Goal: Find specific page/section: Find specific page/section

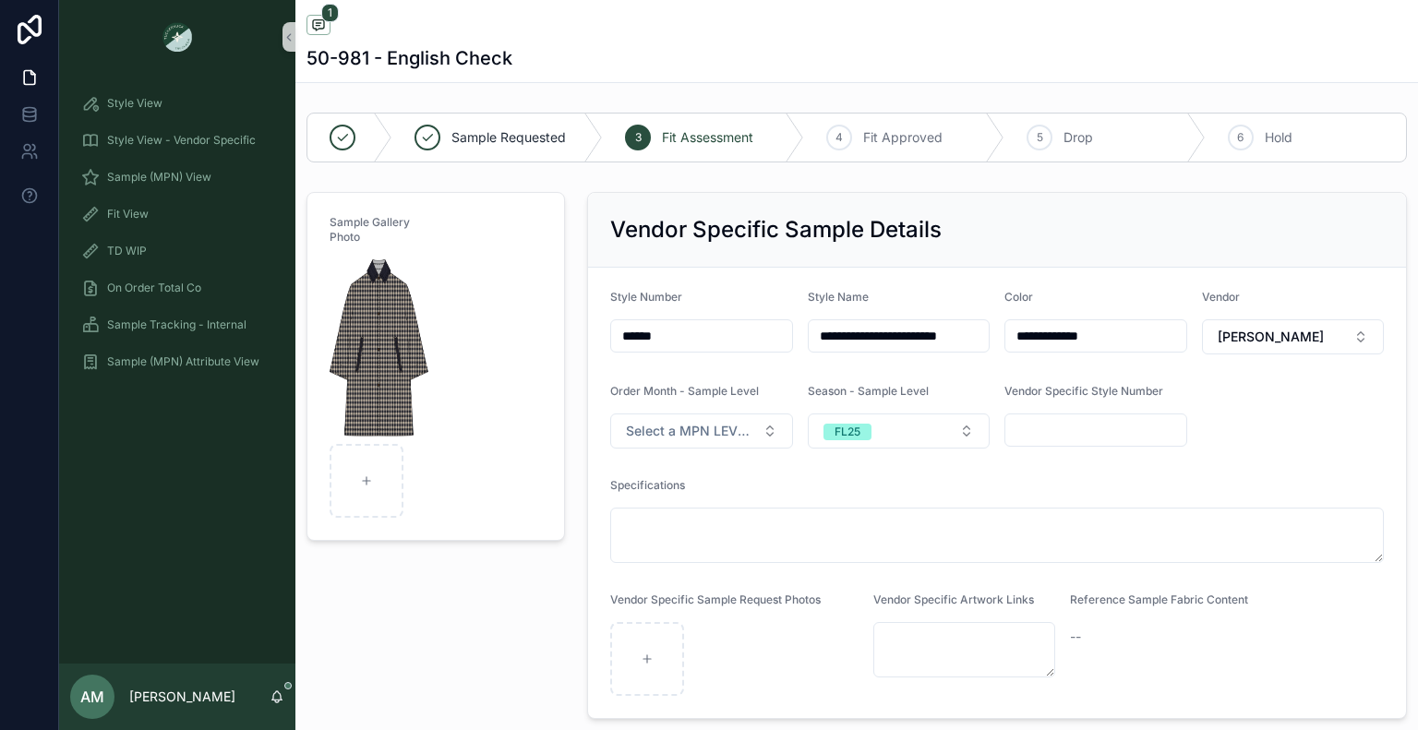
scroll to position [461, 0]
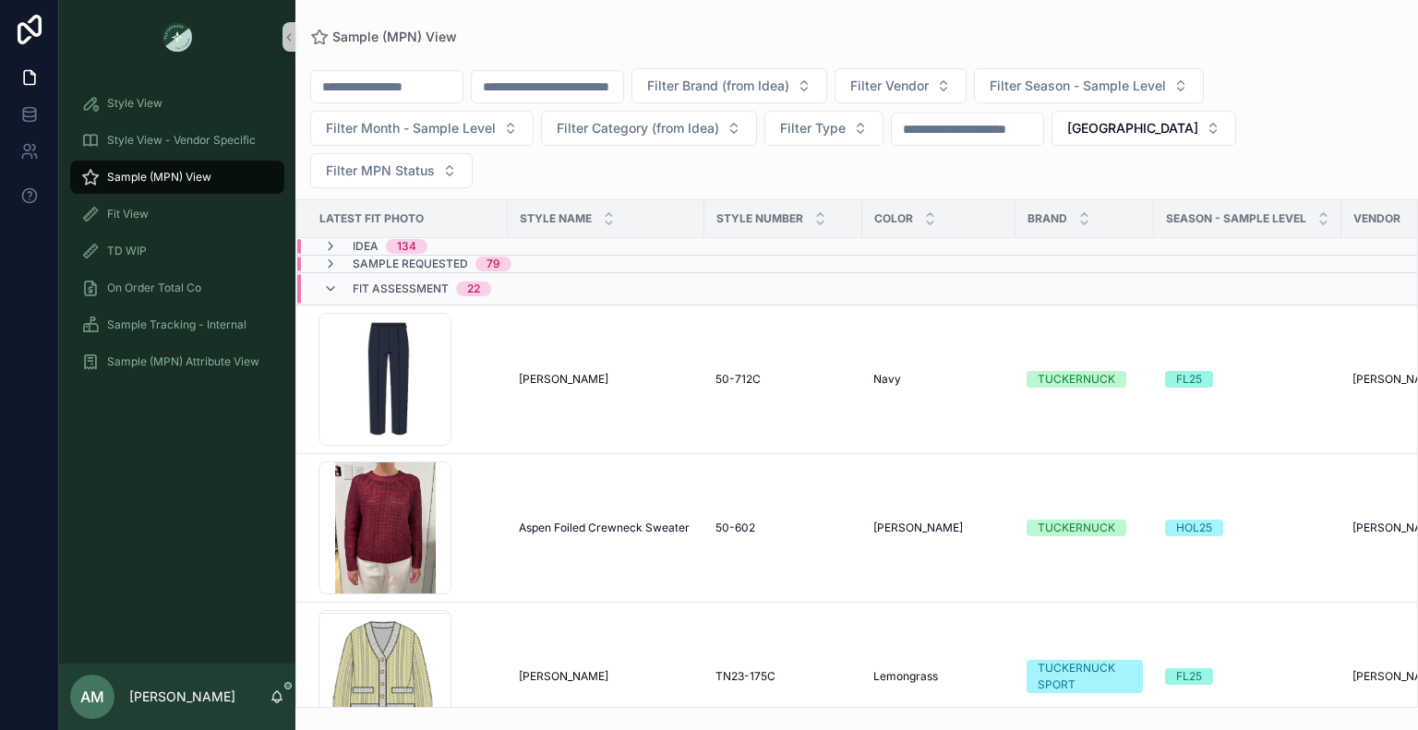
click at [462, 76] on input "scrollable content" at bounding box center [386, 87] width 151 height 26
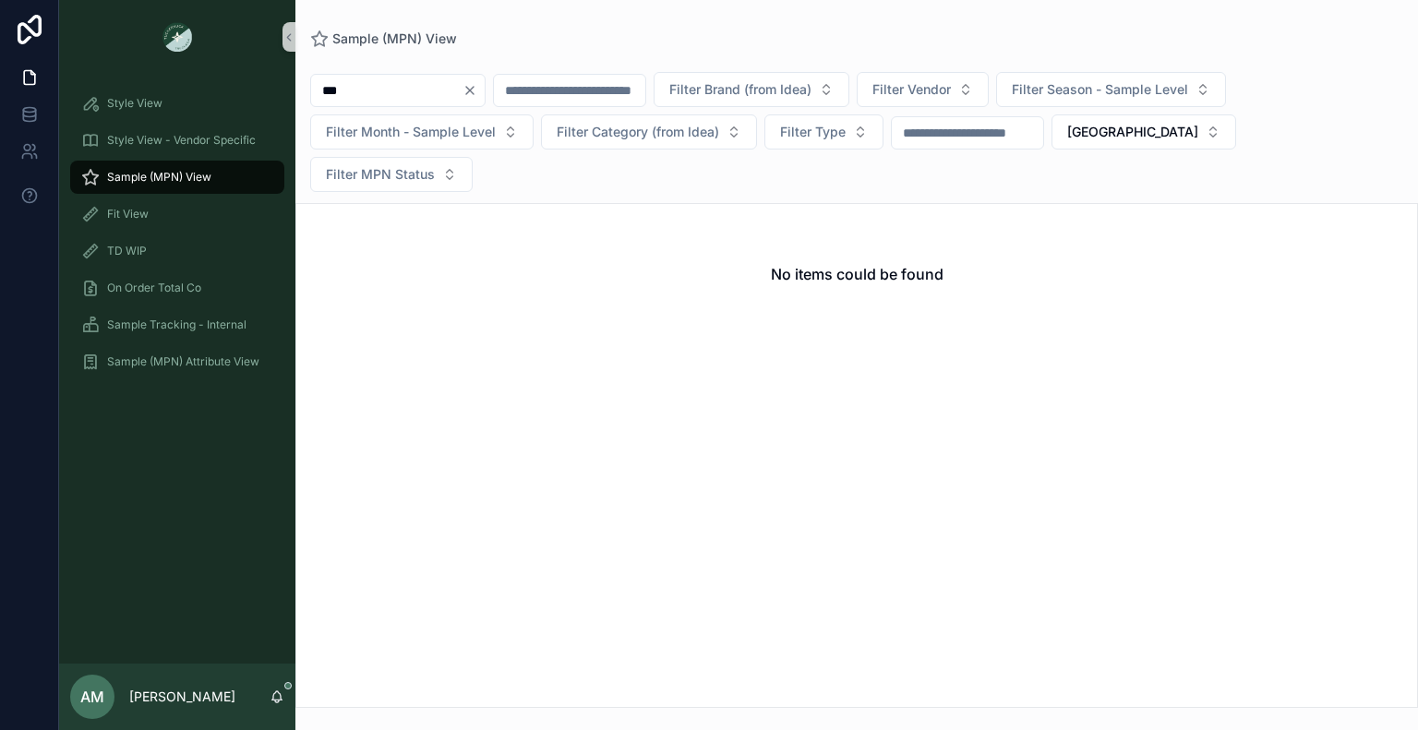
type input "***"
click at [477, 95] on icon "Clear" at bounding box center [469, 90] width 15 height 15
click at [594, 93] on input "scrollable content" at bounding box center [547, 91] width 151 height 26
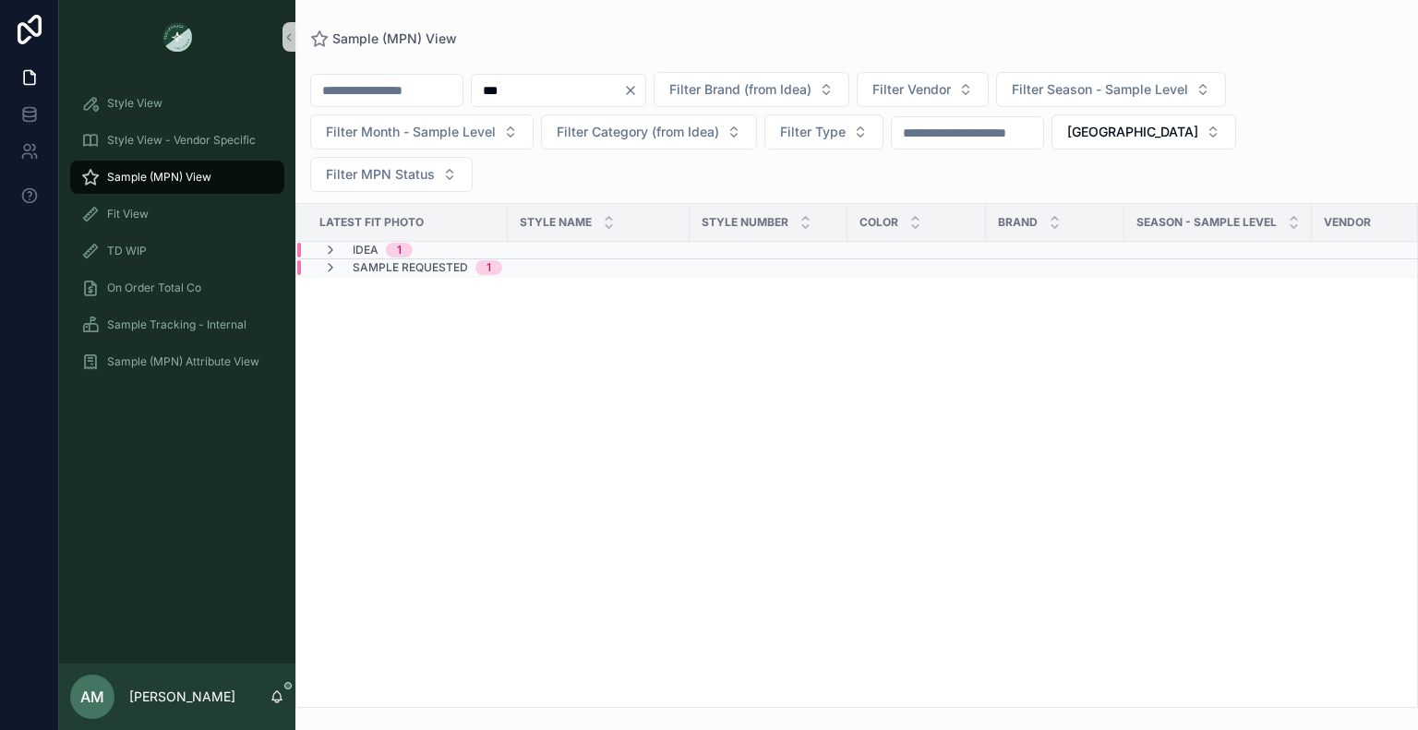
type input "***"
click at [485, 243] on div "Idea 1" at bounding box center [571, 250] width 549 height 15
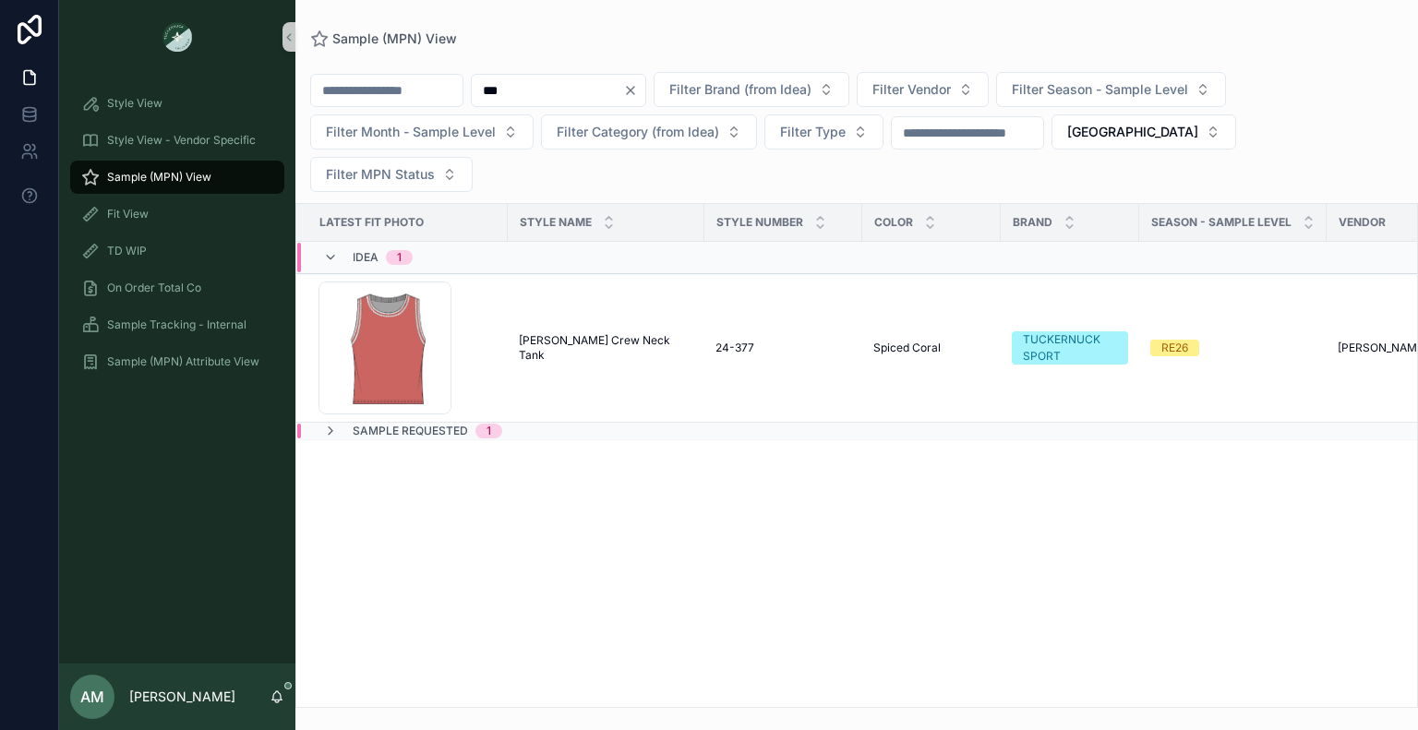
click at [528, 424] on div "Sample Requested 1" at bounding box center [579, 431] width 564 height 15
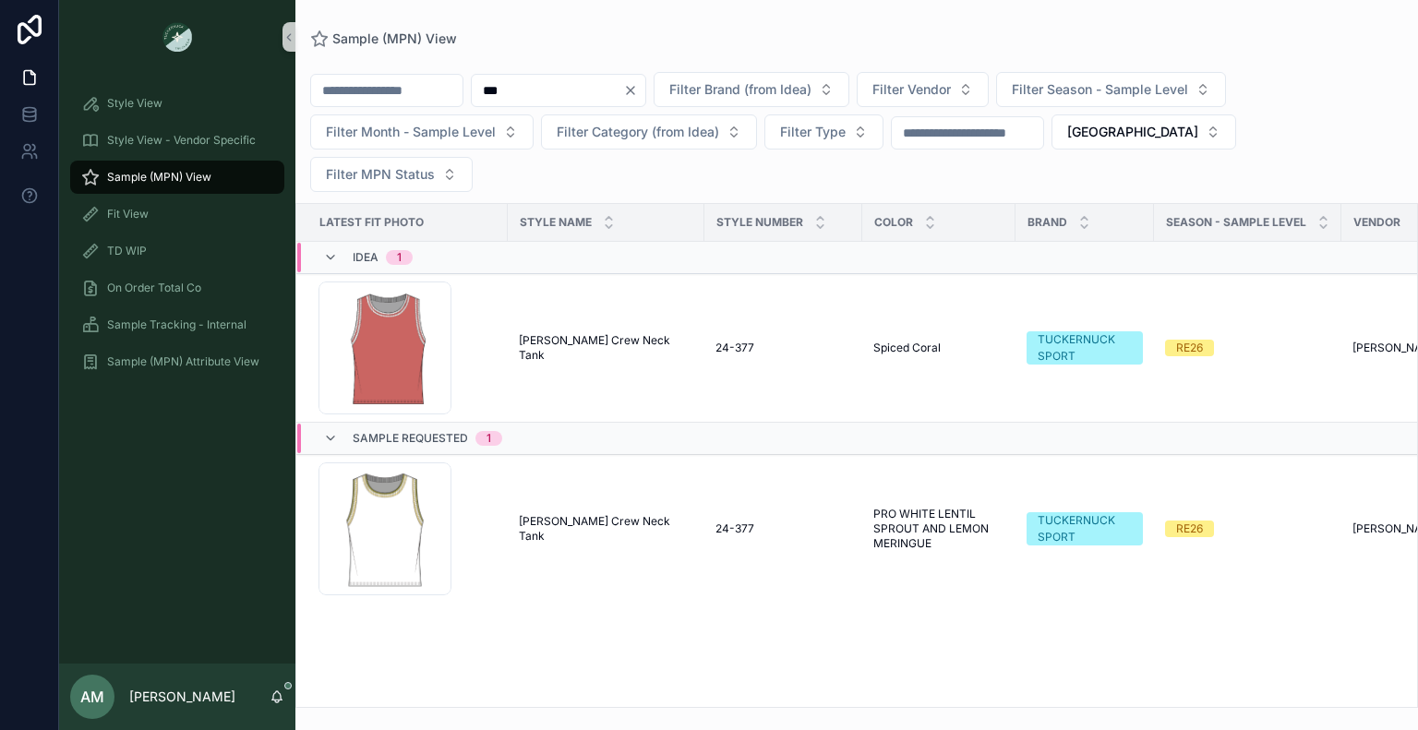
click at [474, 243] on div "Idea 1" at bounding box center [579, 258] width 564 height 30
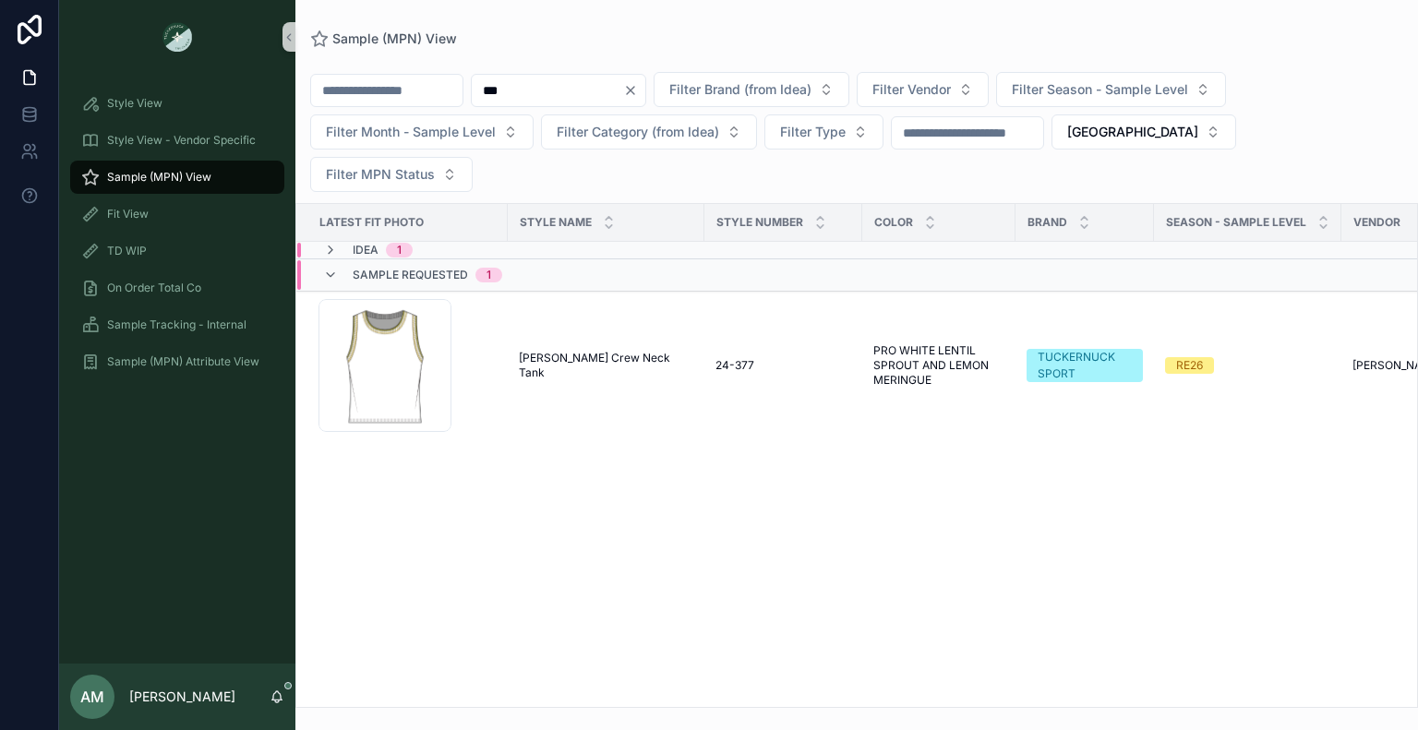
click at [492, 242] on td "Idea 1" at bounding box center [579, 251] width 566 height 18
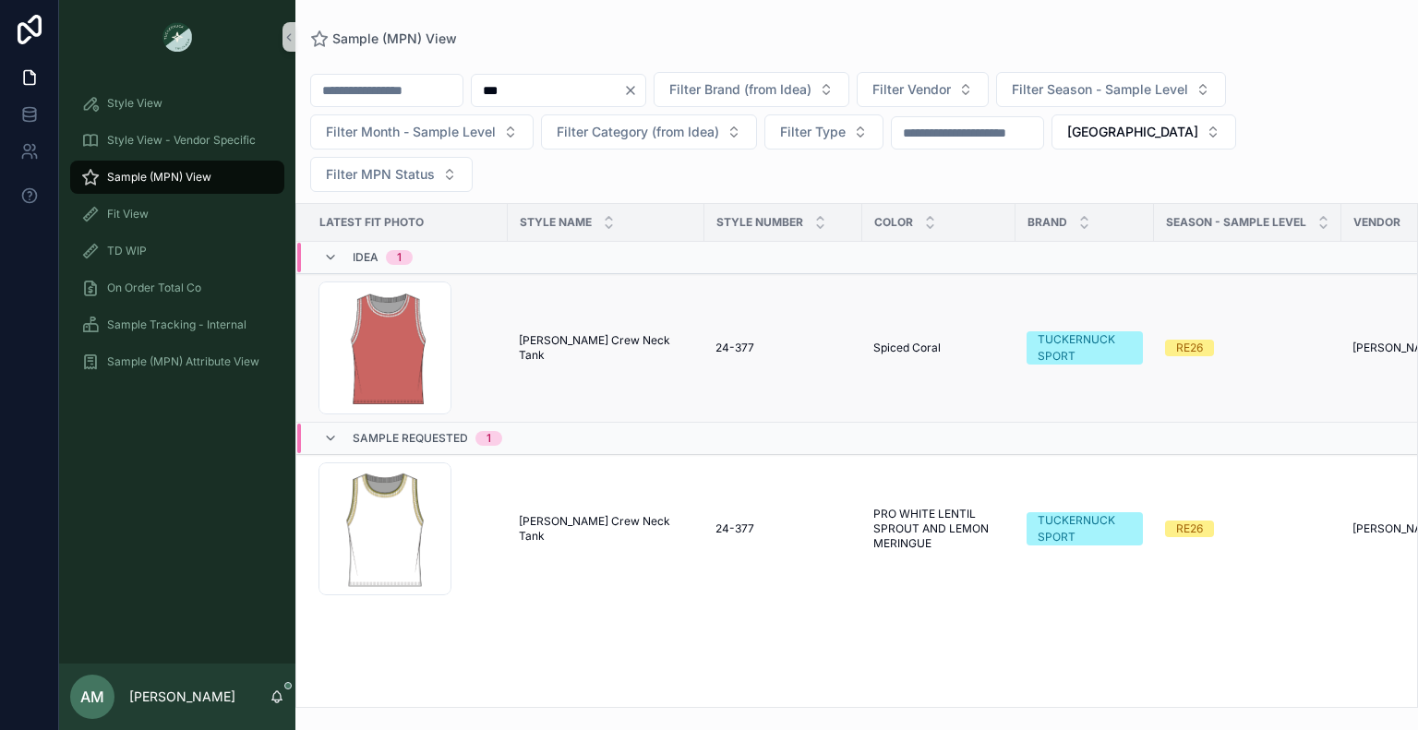
click at [543, 333] on span "[PERSON_NAME] Crew Neck Tank" at bounding box center [606, 348] width 174 height 30
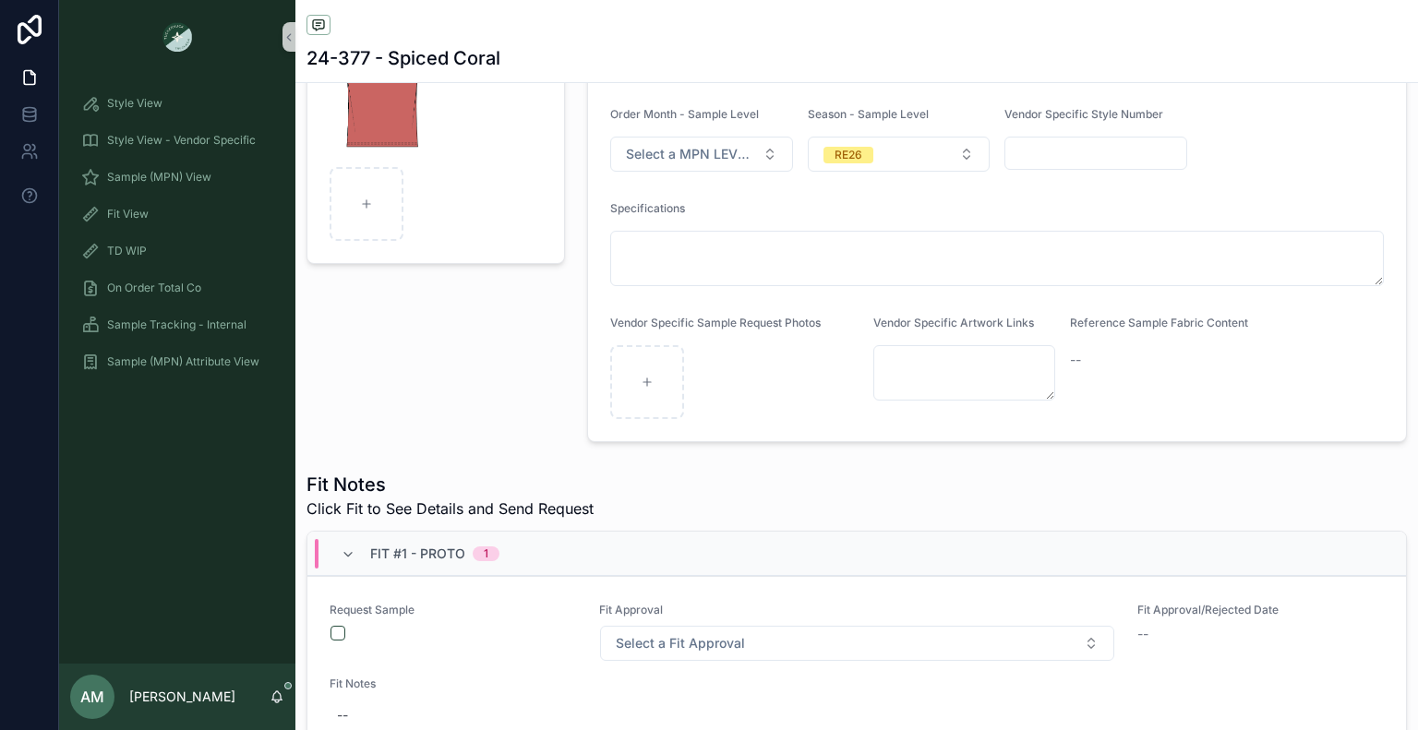
scroll to position [462, 0]
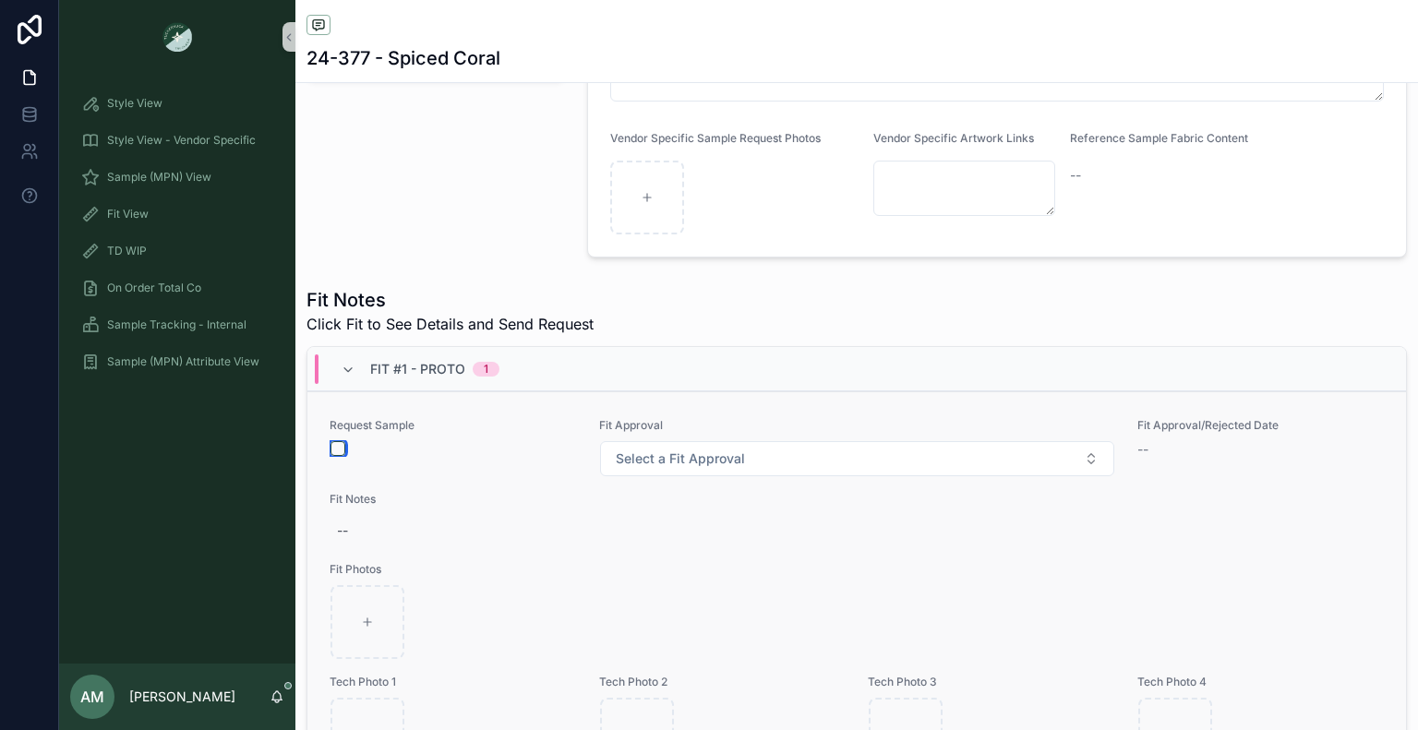
click at [342, 447] on button "scrollable content" at bounding box center [337, 448] width 15 height 15
click at [693, 462] on span "Select a Fit Approval" at bounding box center [680, 459] width 129 height 18
click at [680, 464] on span "Select a Fit Approval" at bounding box center [680, 459] width 129 height 18
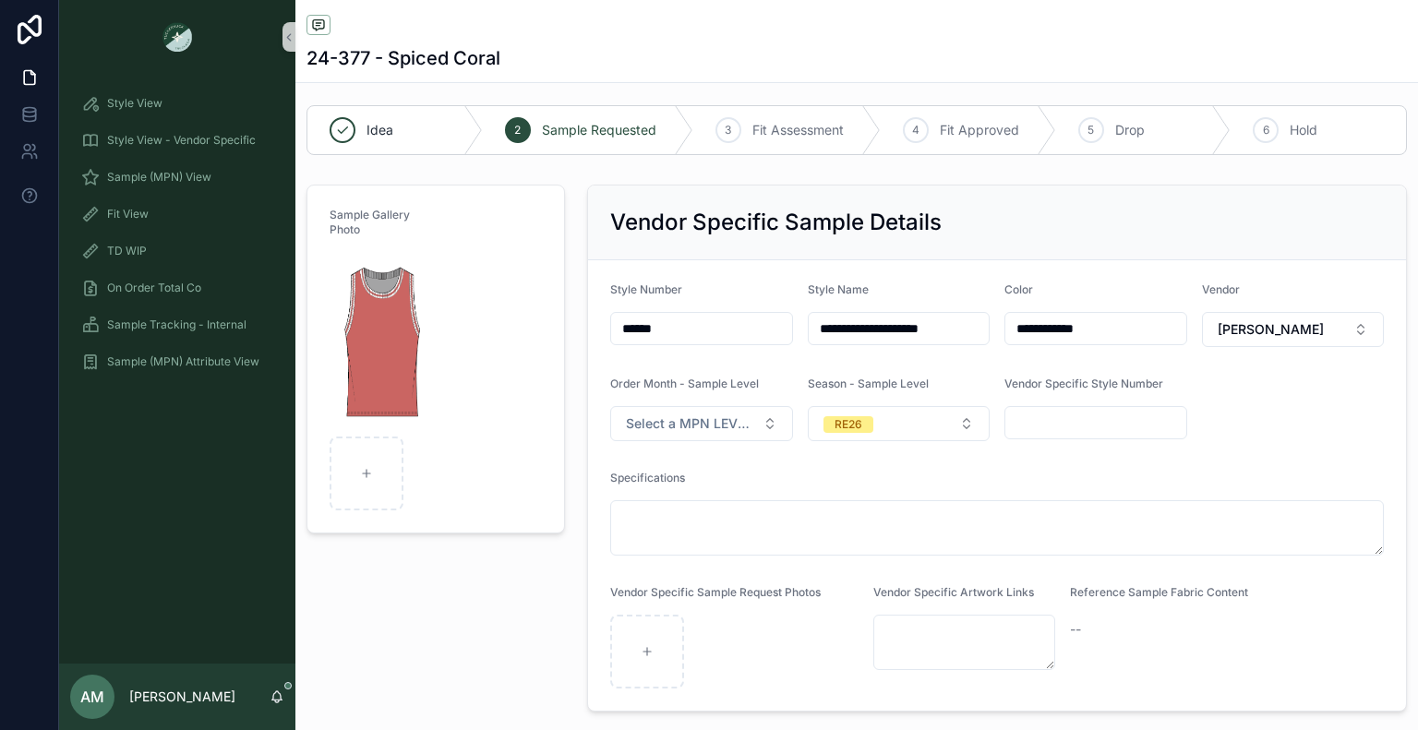
scroll to position [0, 0]
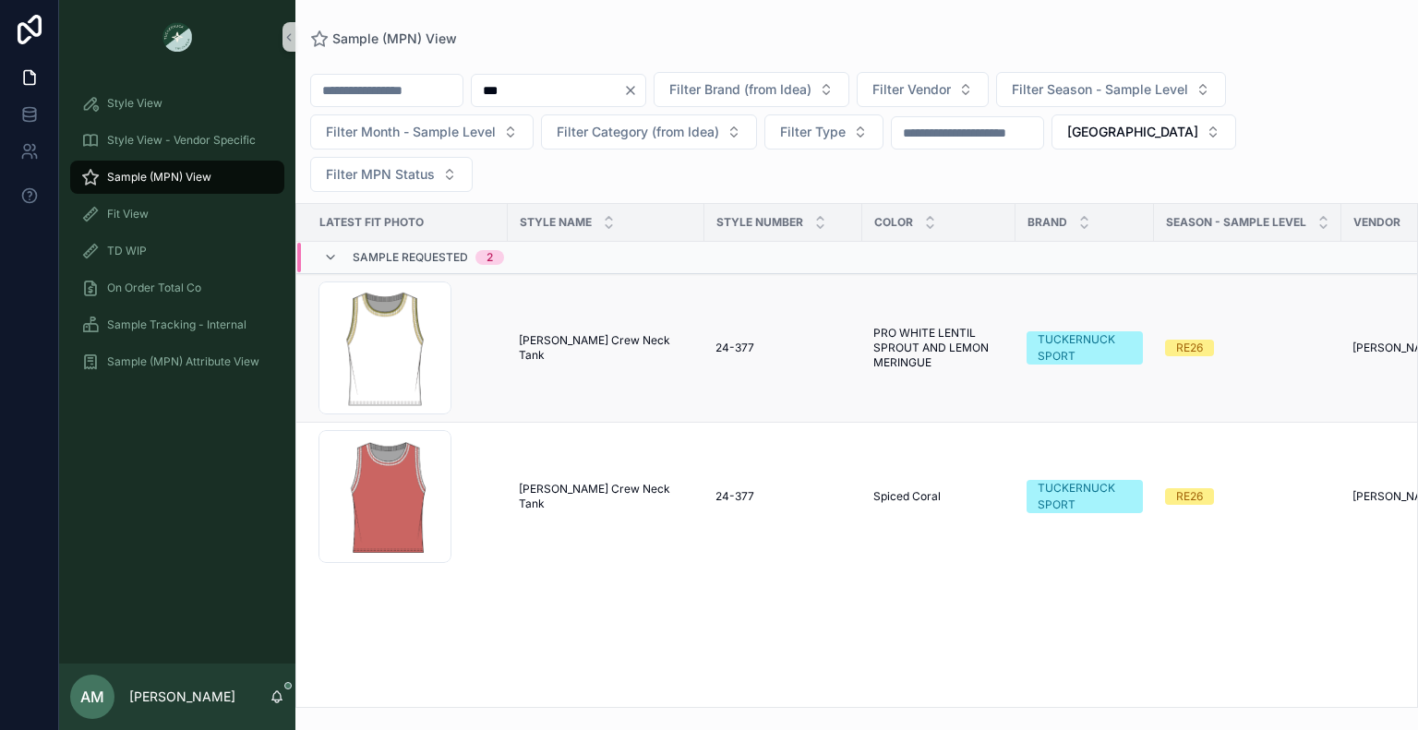
click at [595, 333] on span "[PERSON_NAME] Crew Neck Tank" at bounding box center [606, 348] width 174 height 30
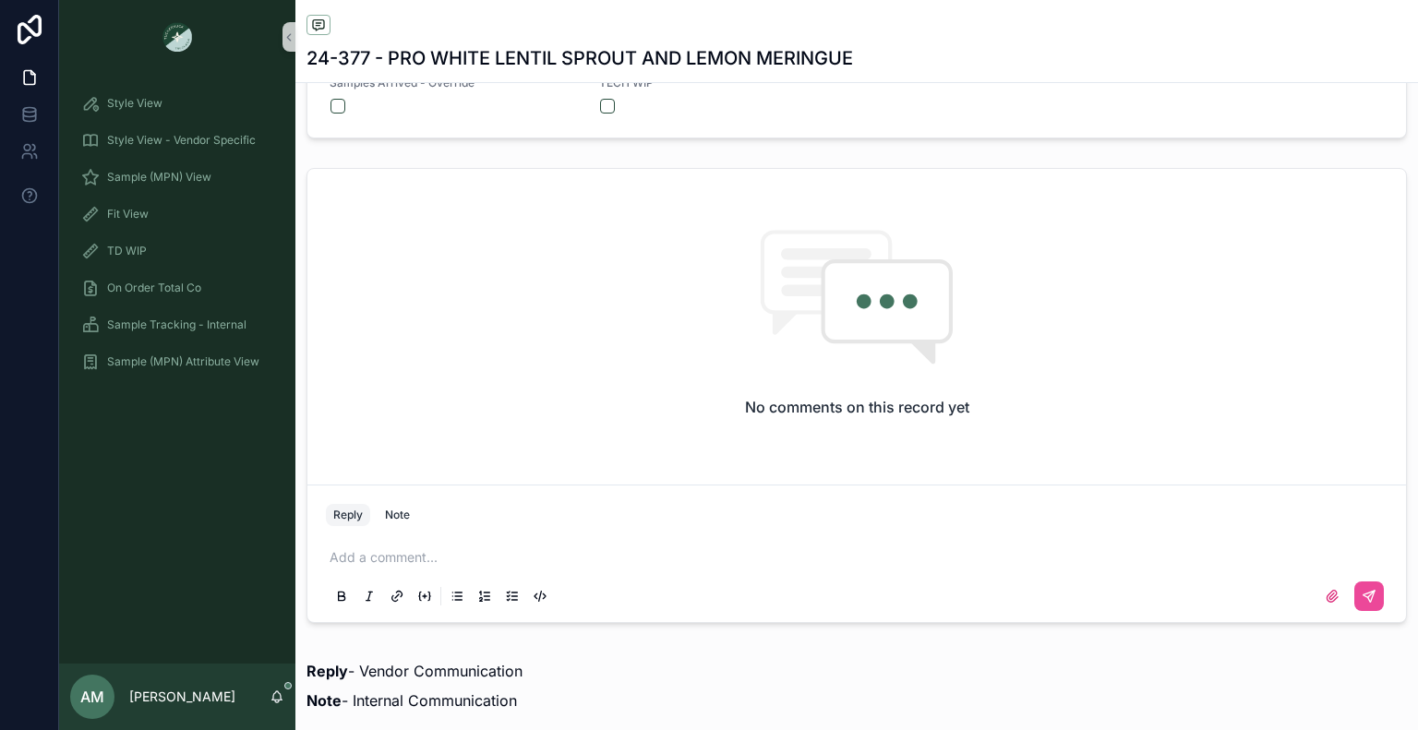
scroll to position [1292, 0]
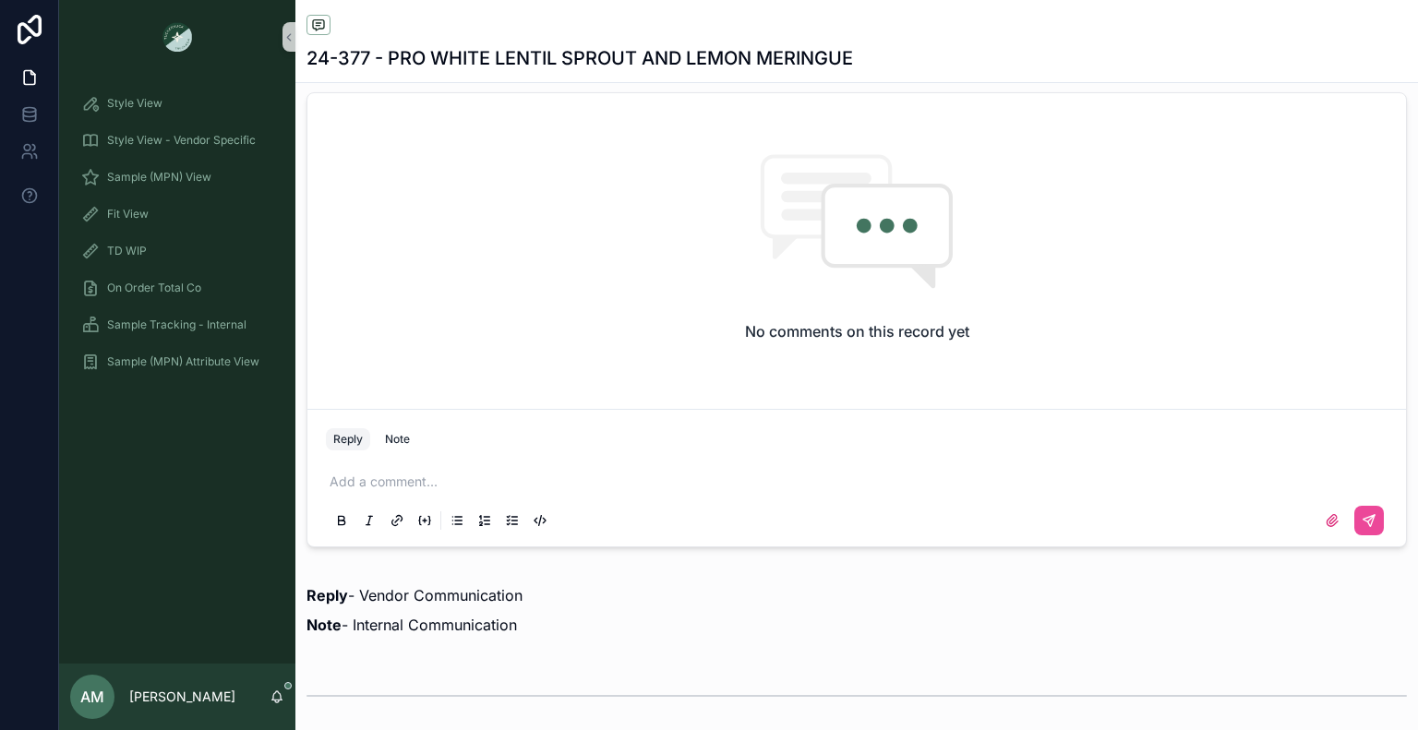
click at [426, 481] on p "scrollable content" at bounding box center [861, 482] width 1062 height 18
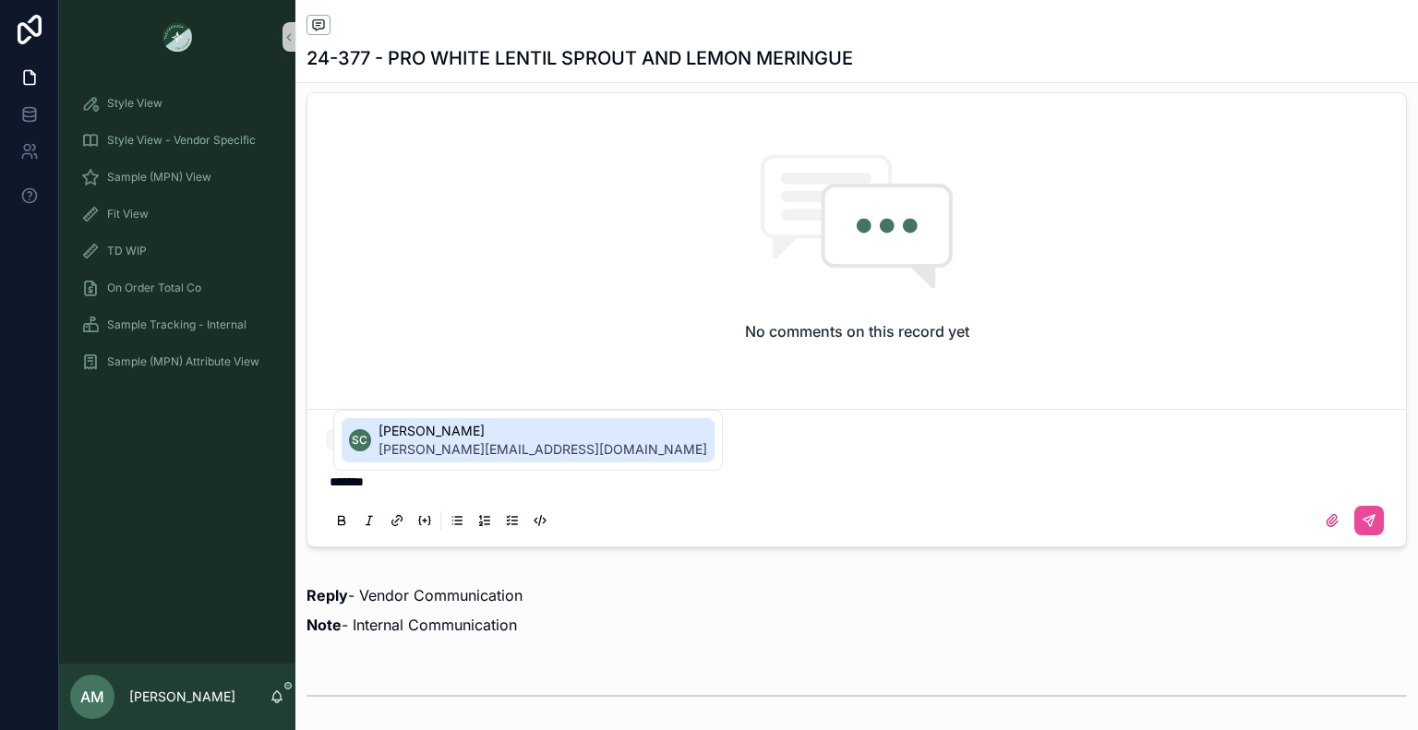
click at [443, 450] on span "[PERSON_NAME][EMAIL_ADDRESS][DOMAIN_NAME]" at bounding box center [542, 449] width 329 height 18
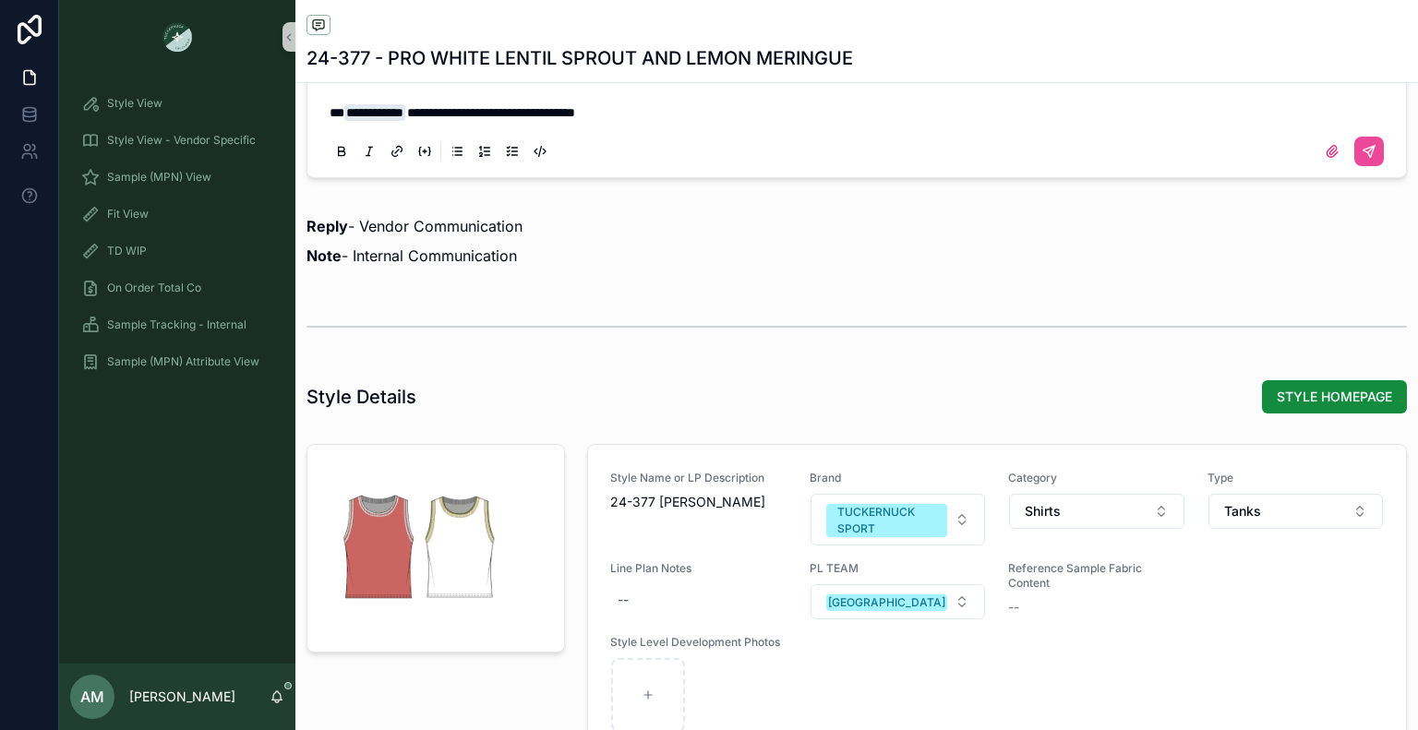
scroll to position [1477, 0]
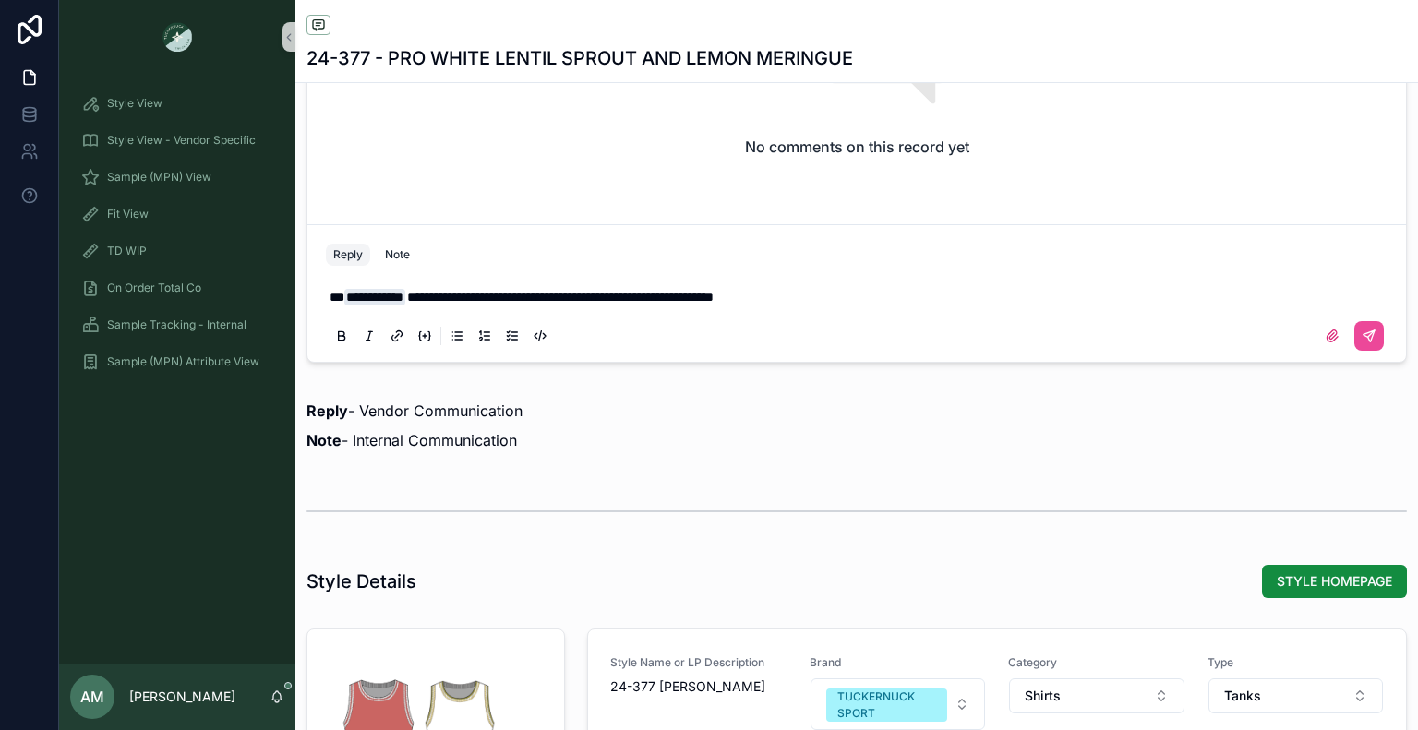
click at [714, 297] on span "**********" at bounding box center [560, 297] width 306 height 13
click at [891, 293] on p "**********" at bounding box center [861, 297] width 1062 height 18
click at [1099, 293] on p "**********" at bounding box center [861, 297] width 1062 height 18
click at [1354, 324] on button "scrollable content" at bounding box center [1369, 336] width 30 height 30
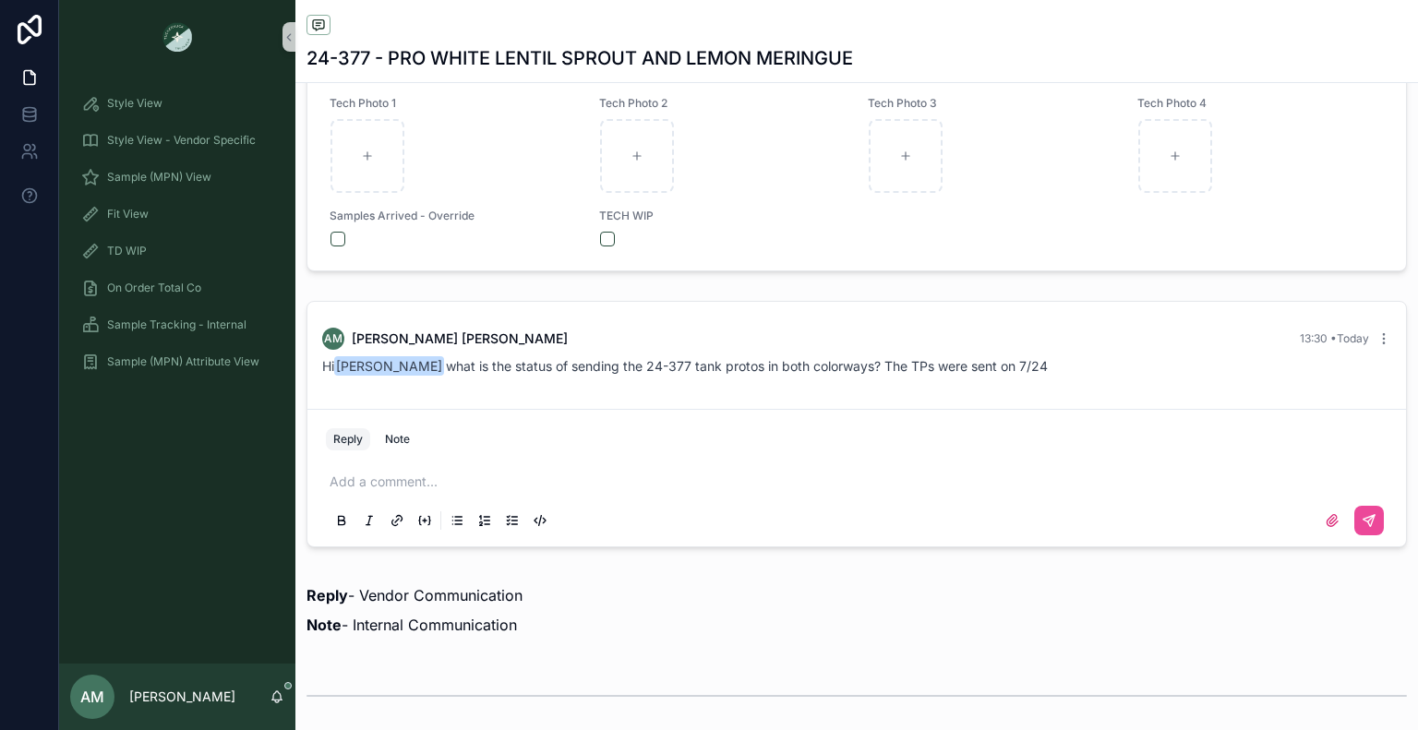
scroll to position [715, 0]
